Goal: Check status

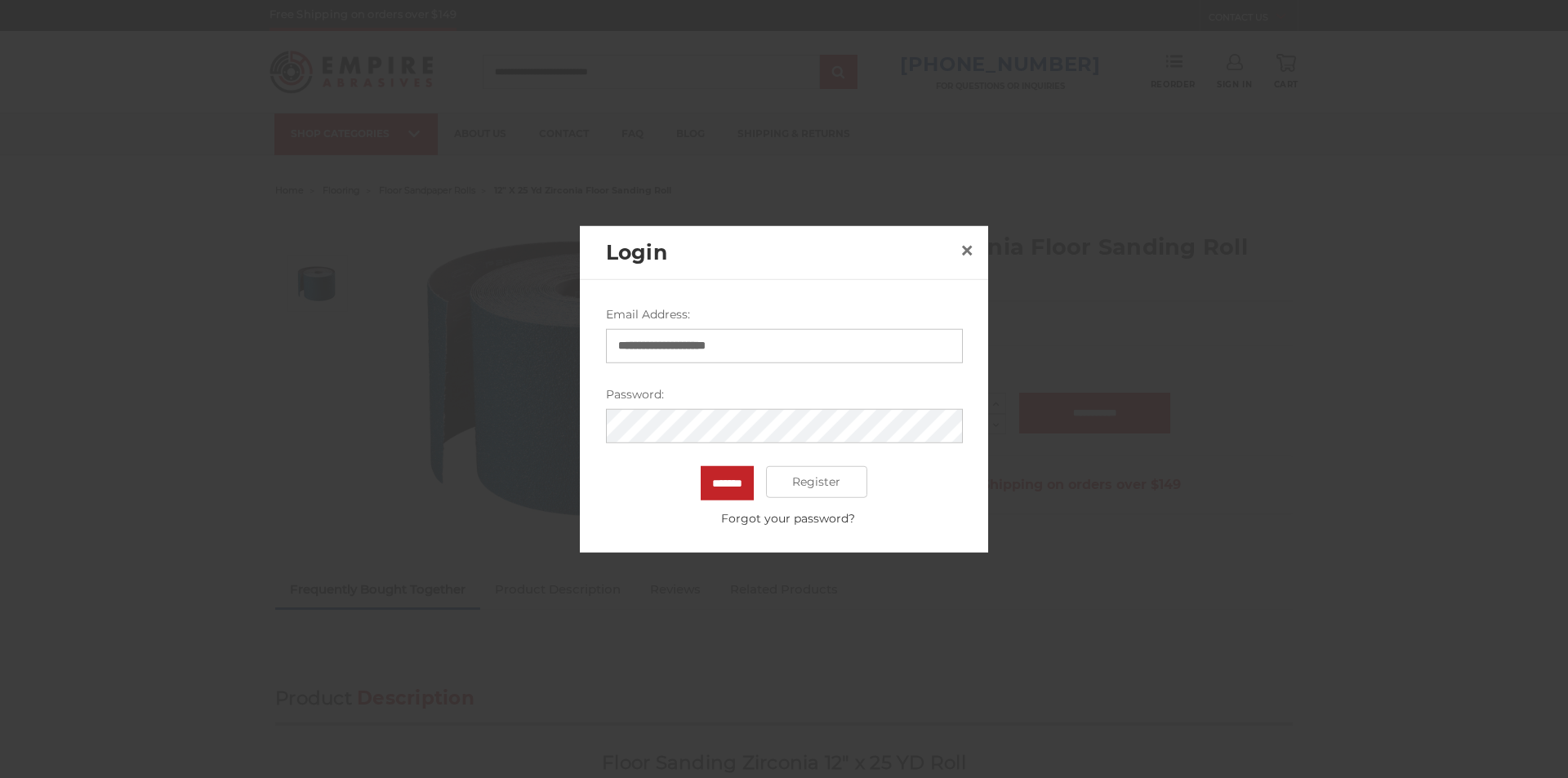
type input "**********"
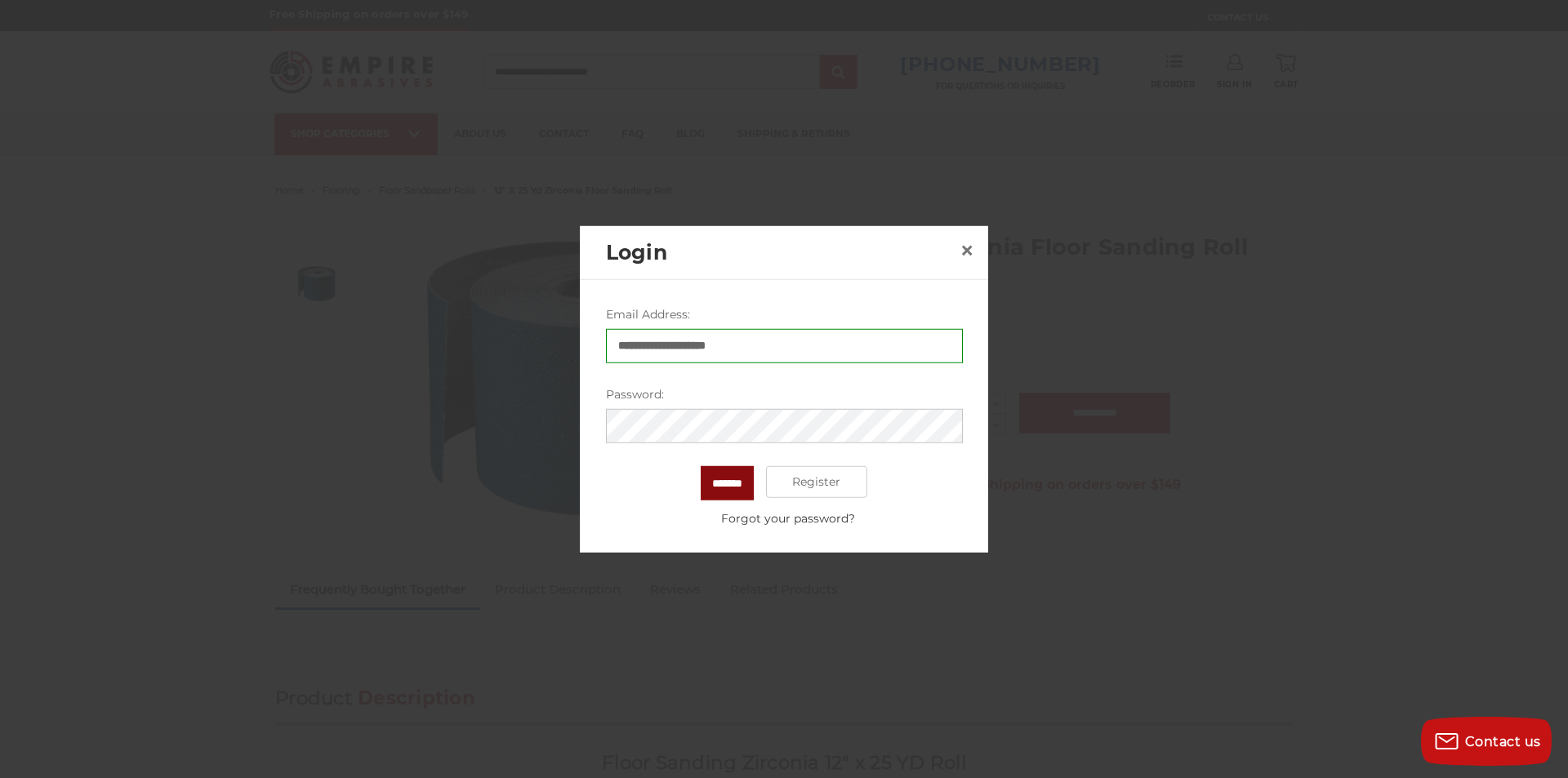
click at [715, 485] on input "*******" at bounding box center [727, 482] width 53 height 34
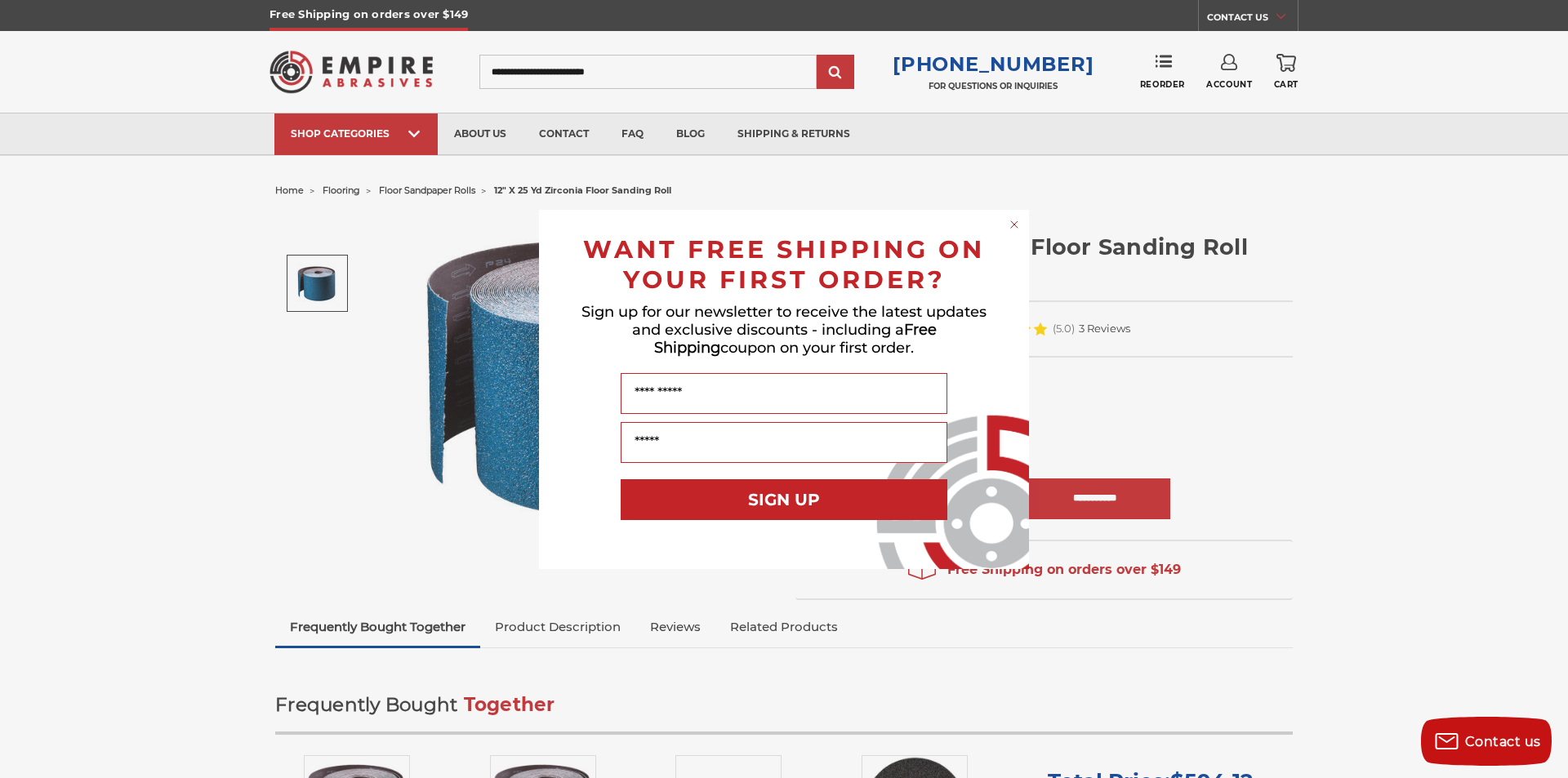
click at [1211, 85] on div "Close dialog WANT FREE SHIPPING ON YOUR FIRST ORDER? Sign up for our newsletter…" at bounding box center [784, 389] width 1568 height 778
click at [1232, 86] on div "Close dialog WANT FREE SHIPPING ON YOUR FIRST ORDER? Sign up for our newsletter…" at bounding box center [784, 389] width 1568 height 778
click at [1235, 72] on div "Close dialog WANT FREE SHIPPING ON YOUR FIRST ORDER? Sign up for our newsletter…" at bounding box center [784, 389] width 1568 height 778
click at [1229, 62] on div "Close dialog WANT FREE SHIPPING ON YOUR FIRST ORDER? Sign up for our newsletter…" at bounding box center [784, 389] width 1568 height 778
drag, startPoint x: 1298, startPoint y: 307, endPoint x: 1098, endPoint y: 284, distance: 201.3
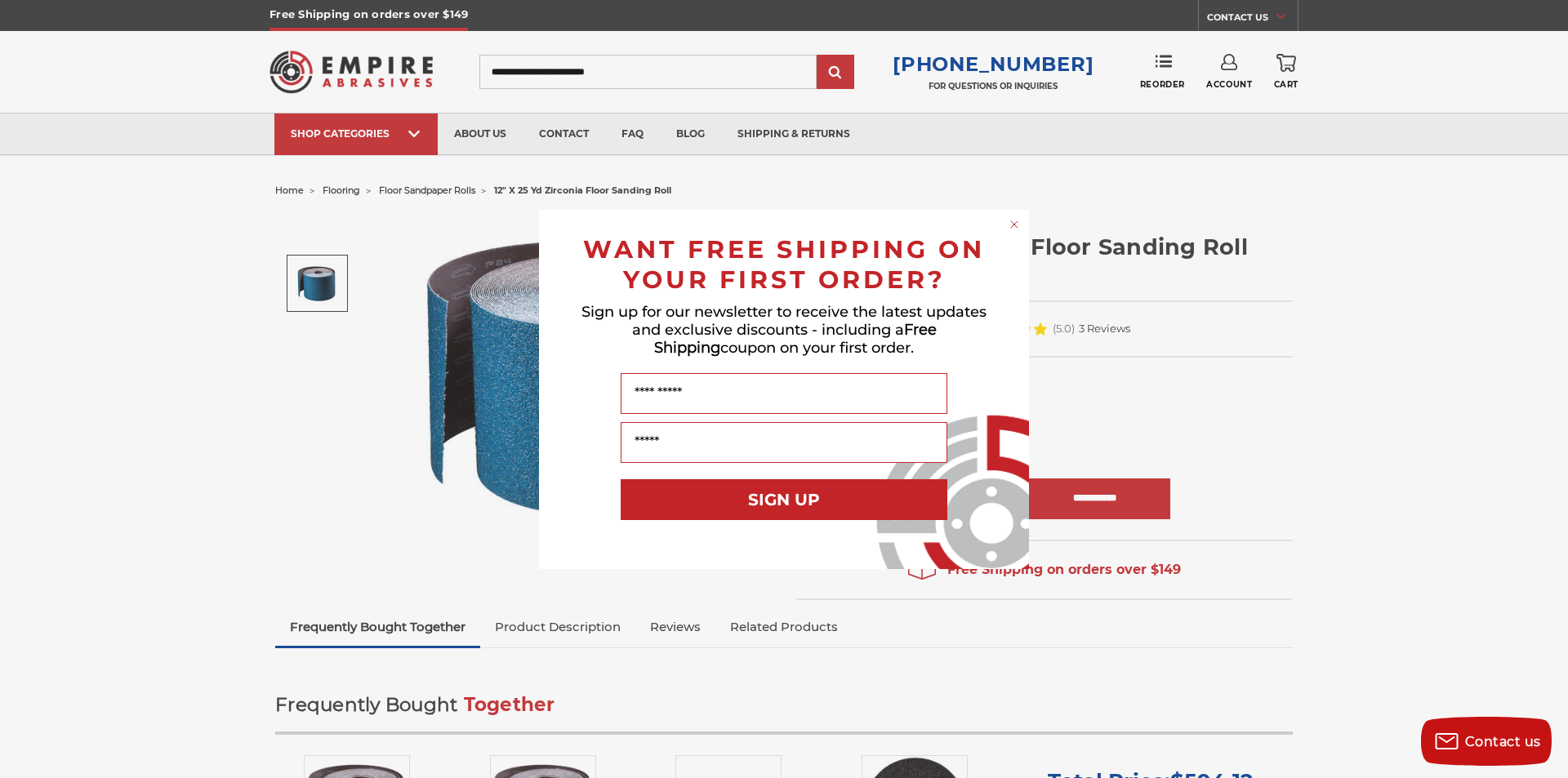
click at [1281, 307] on div "Close dialog WANT FREE SHIPPING ON YOUR FIRST ORDER? Sign up for our newsletter…" at bounding box center [784, 389] width 1568 height 778
click at [1016, 220] on circle "Close dialog" at bounding box center [1015, 224] width 16 height 16
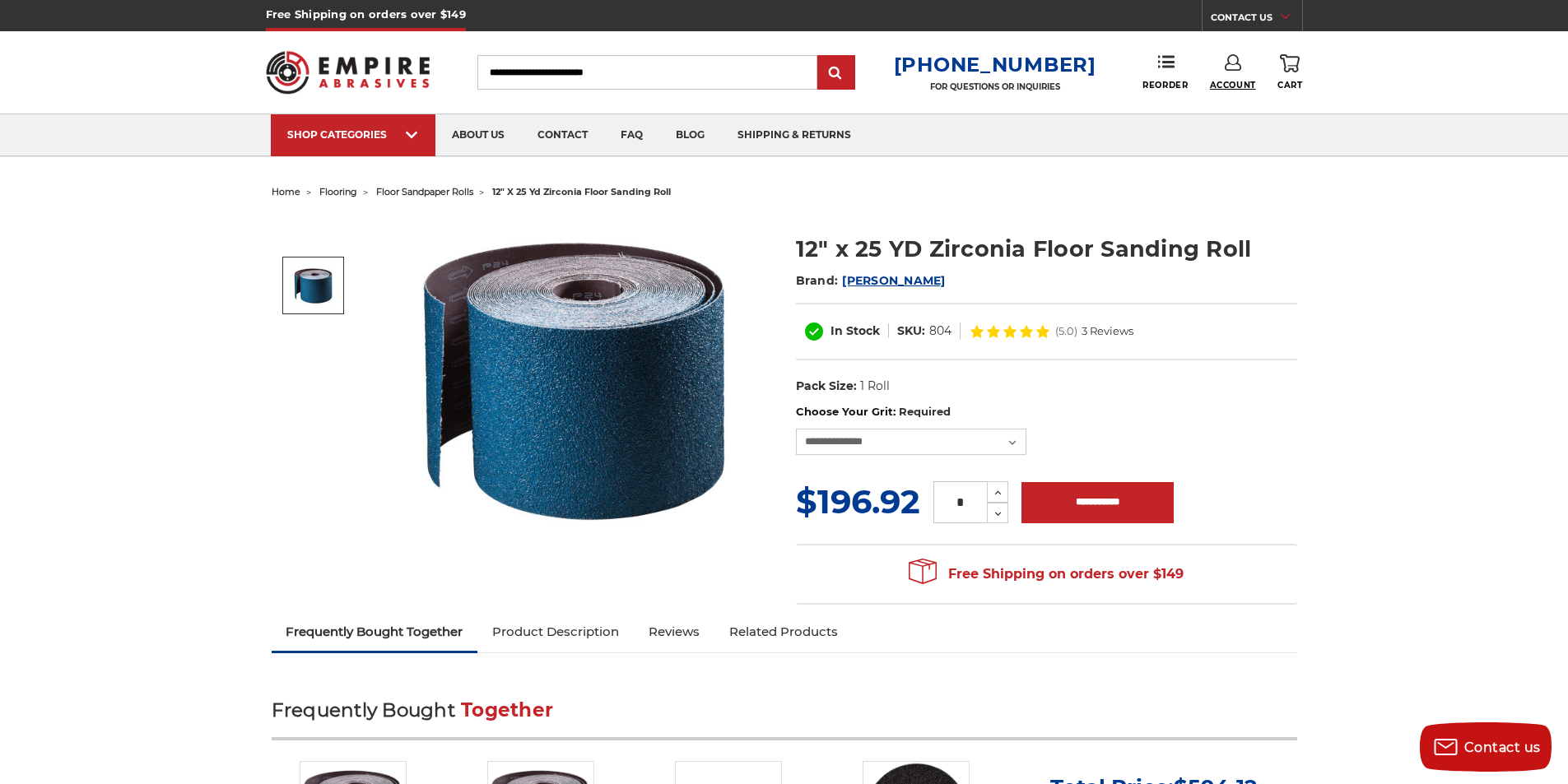
click at [1252, 85] on span "Account" at bounding box center [1232, 85] width 46 height 11
click at [1234, 109] on link "Account" at bounding box center [1232, 107] width 117 height 32
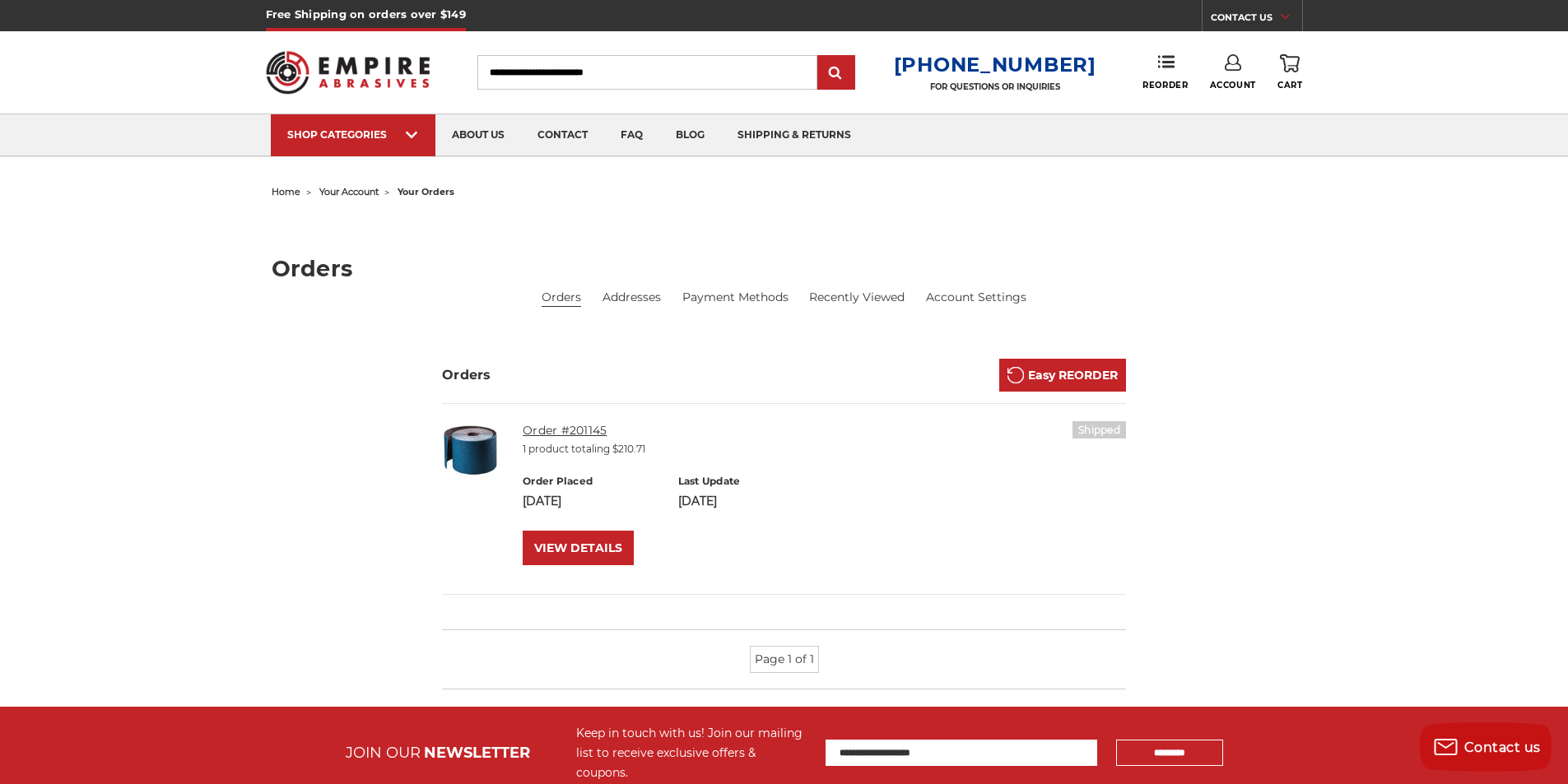
click at [571, 430] on link "Order #201145" at bounding box center [564, 430] width 84 height 15
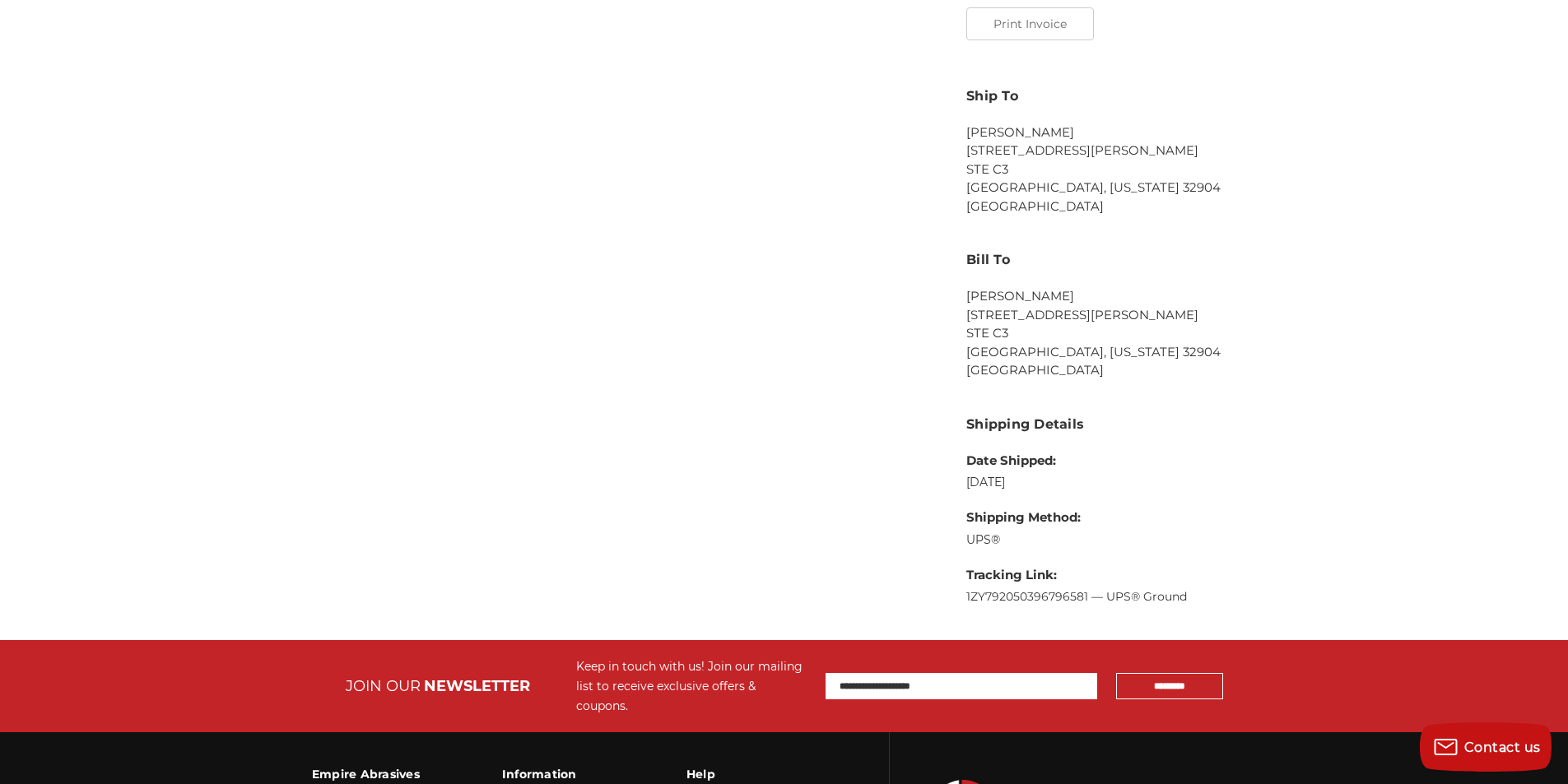
scroll to position [740, 0]
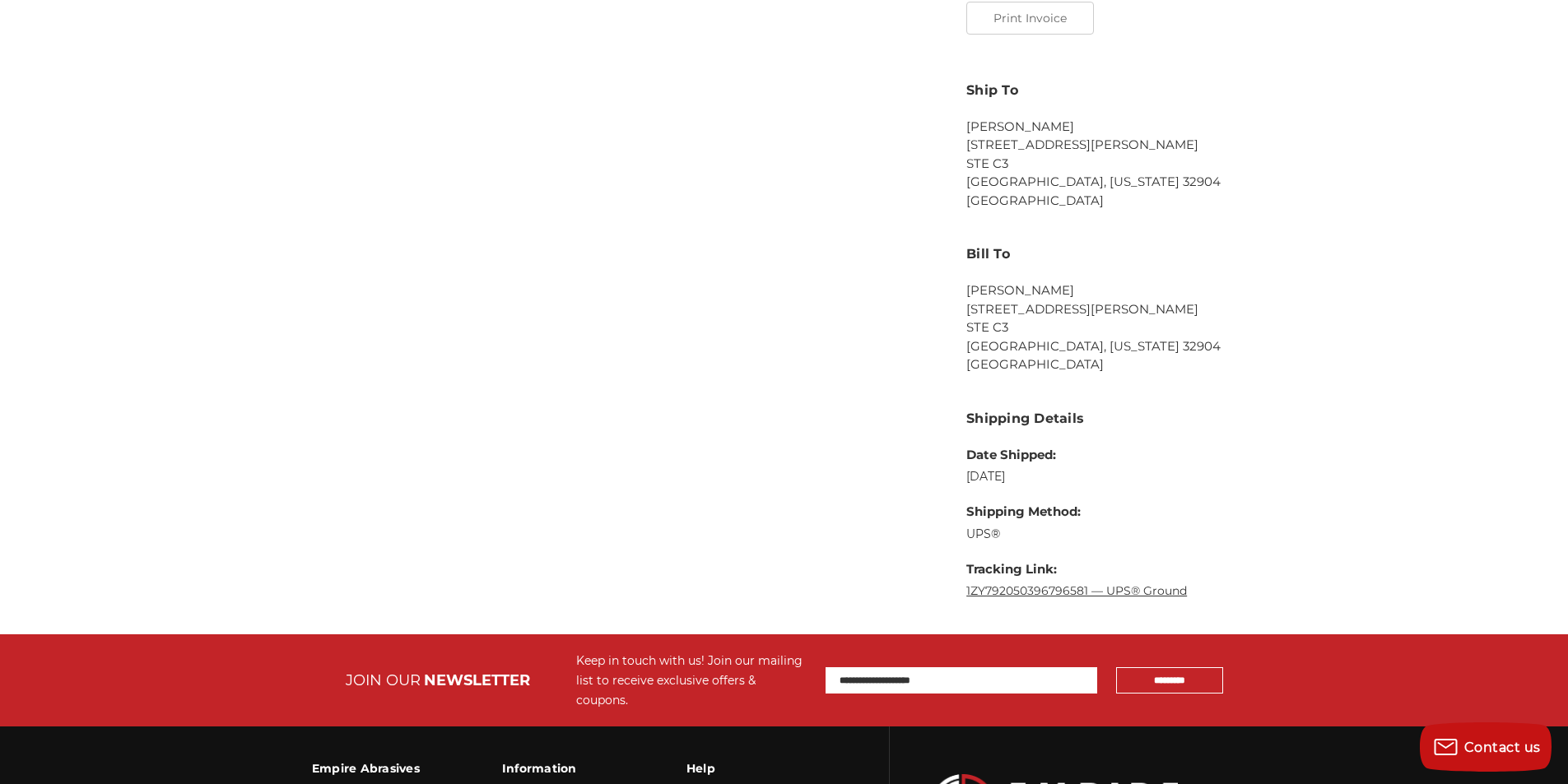
drag, startPoint x: 961, startPoint y: 583, endPoint x: 1087, endPoint y: 584, distance: 126.0
click at [1087, 584] on aside "Actions ******* Order Details Order status: Shipped Order date: Sep 22nd 2025 O…" at bounding box center [1132, 117] width 347 height 999
copy link "1ZY792050396796581"
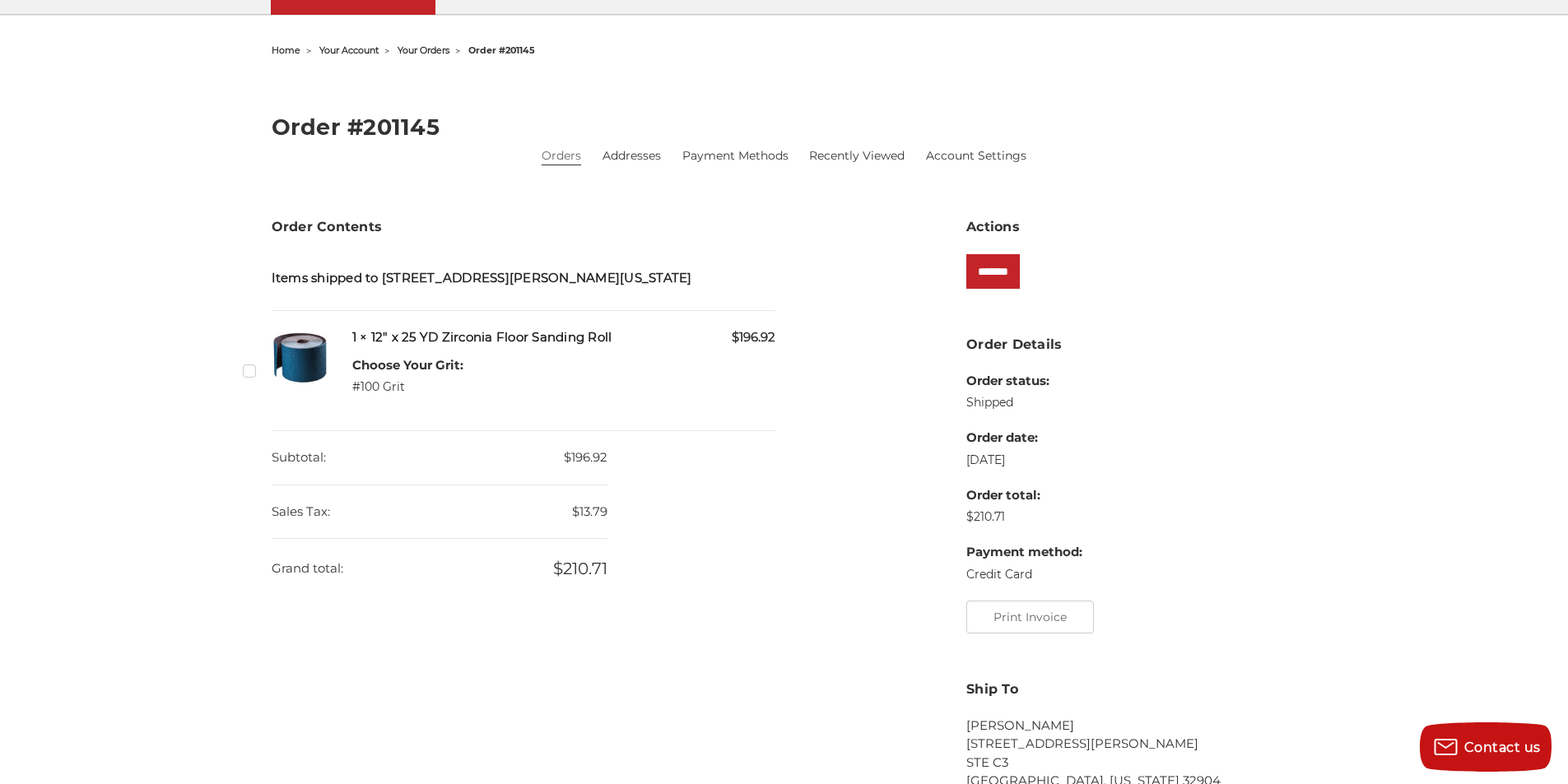
scroll to position [0, 0]
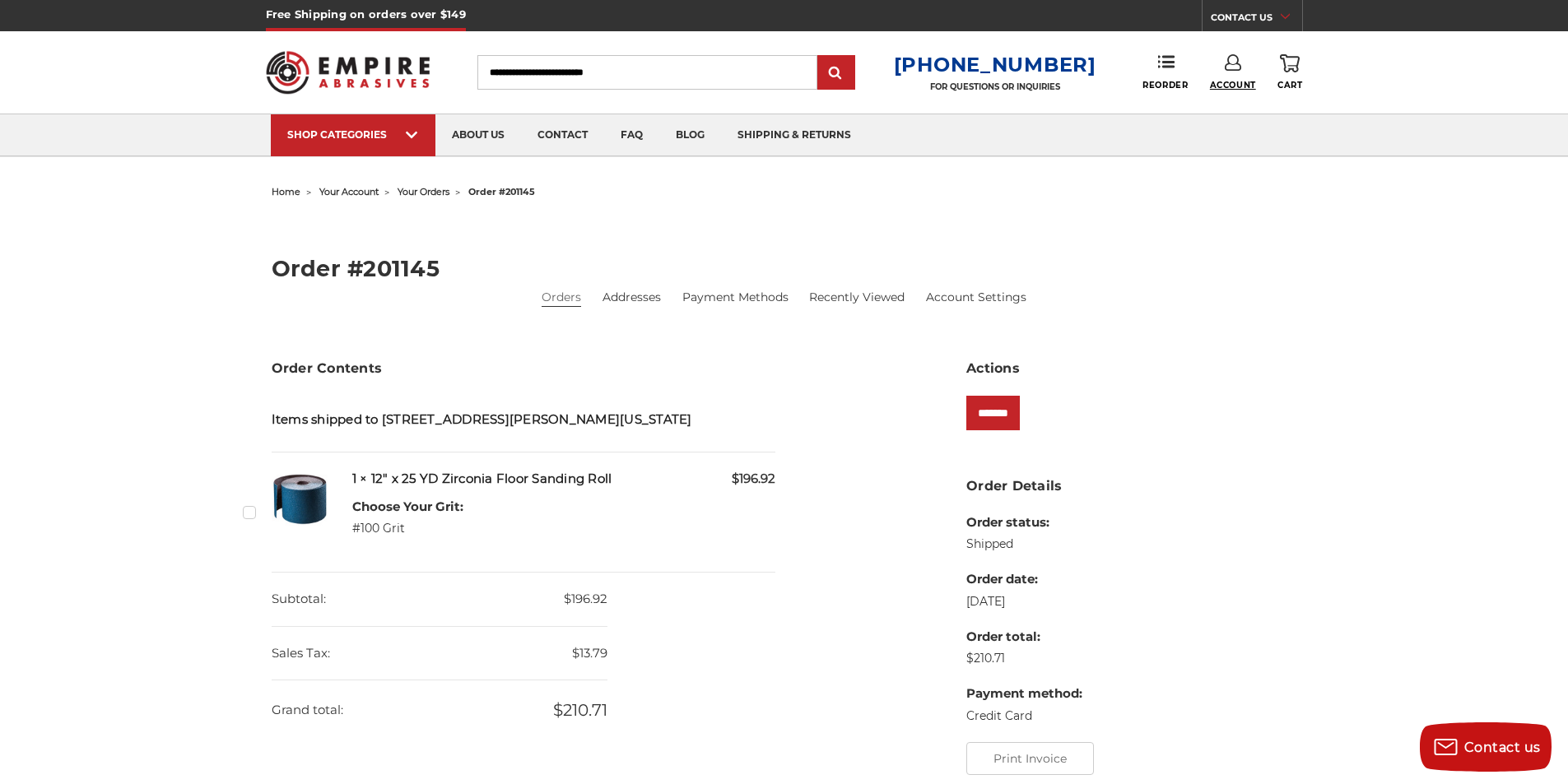
click at [1245, 84] on span "Account" at bounding box center [1232, 85] width 46 height 11
click at [1228, 139] on link "Sign Out" at bounding box center [1232, 139] width 117 height 32
